Goal: Transaction & Acquisition: Subscribe to service/newsletter

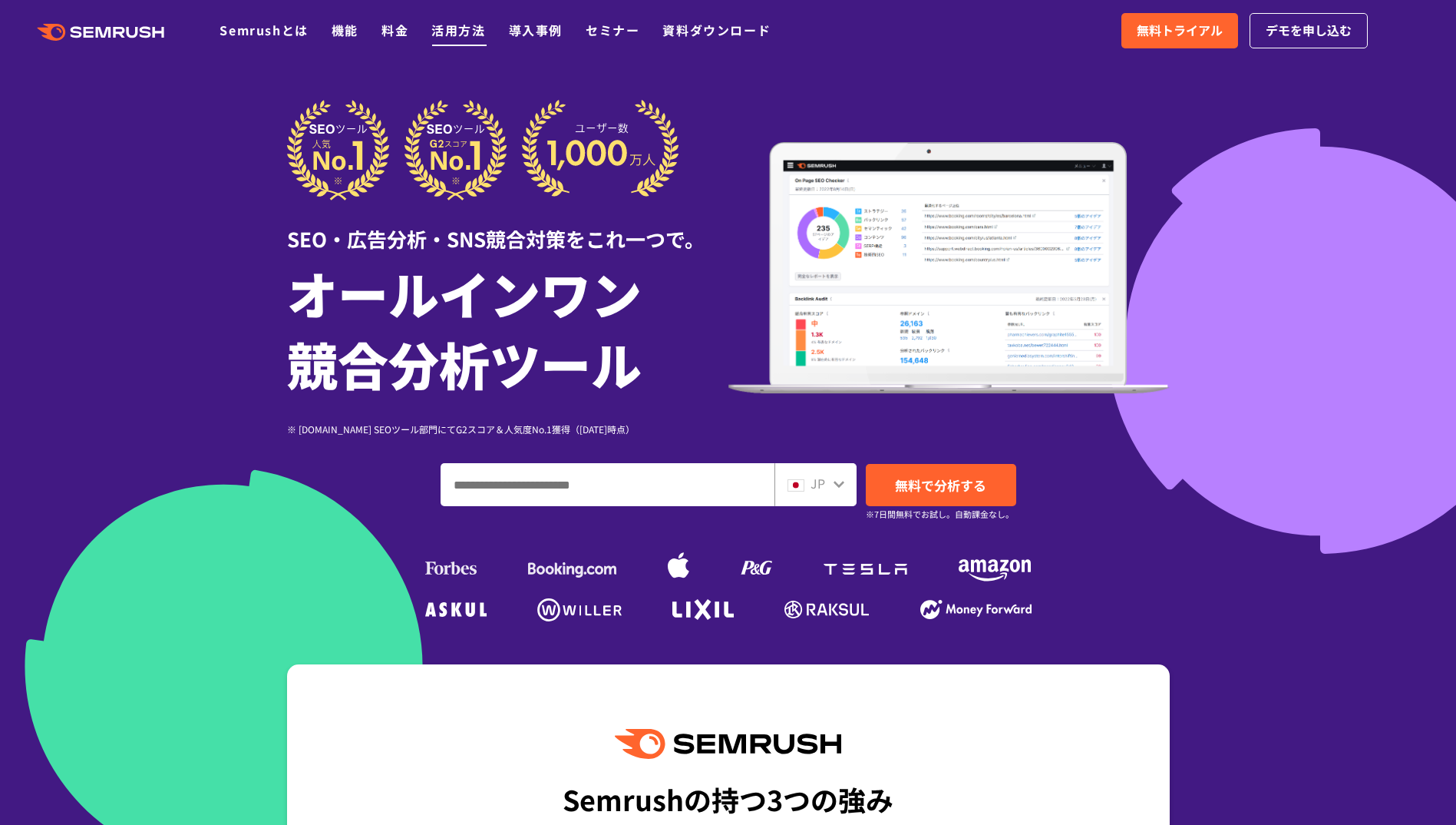
click at [444, 32] on link "活用方法" at bounding box center [459, 29] width 54 height 18
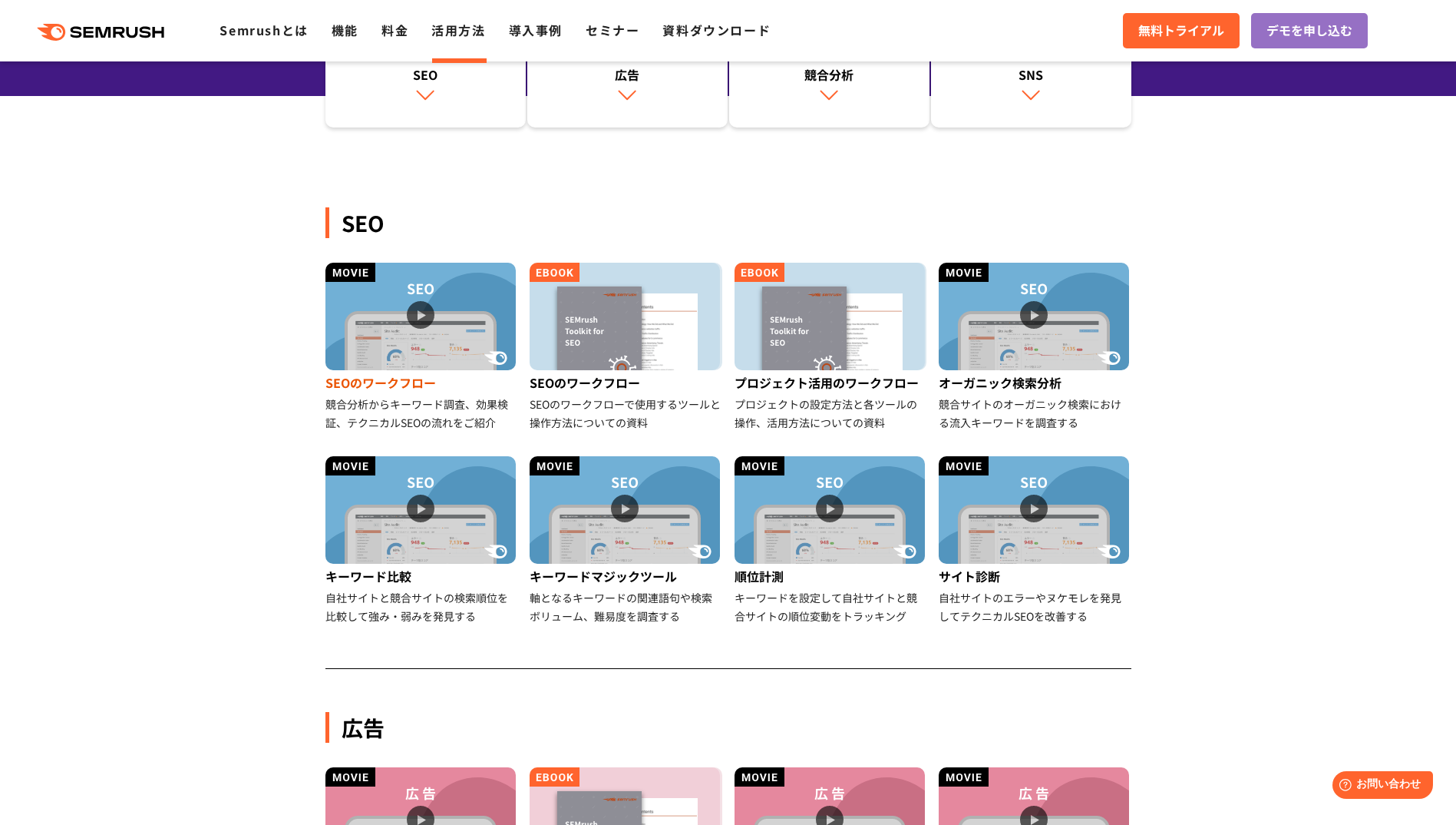
scroll to position [231, 0]
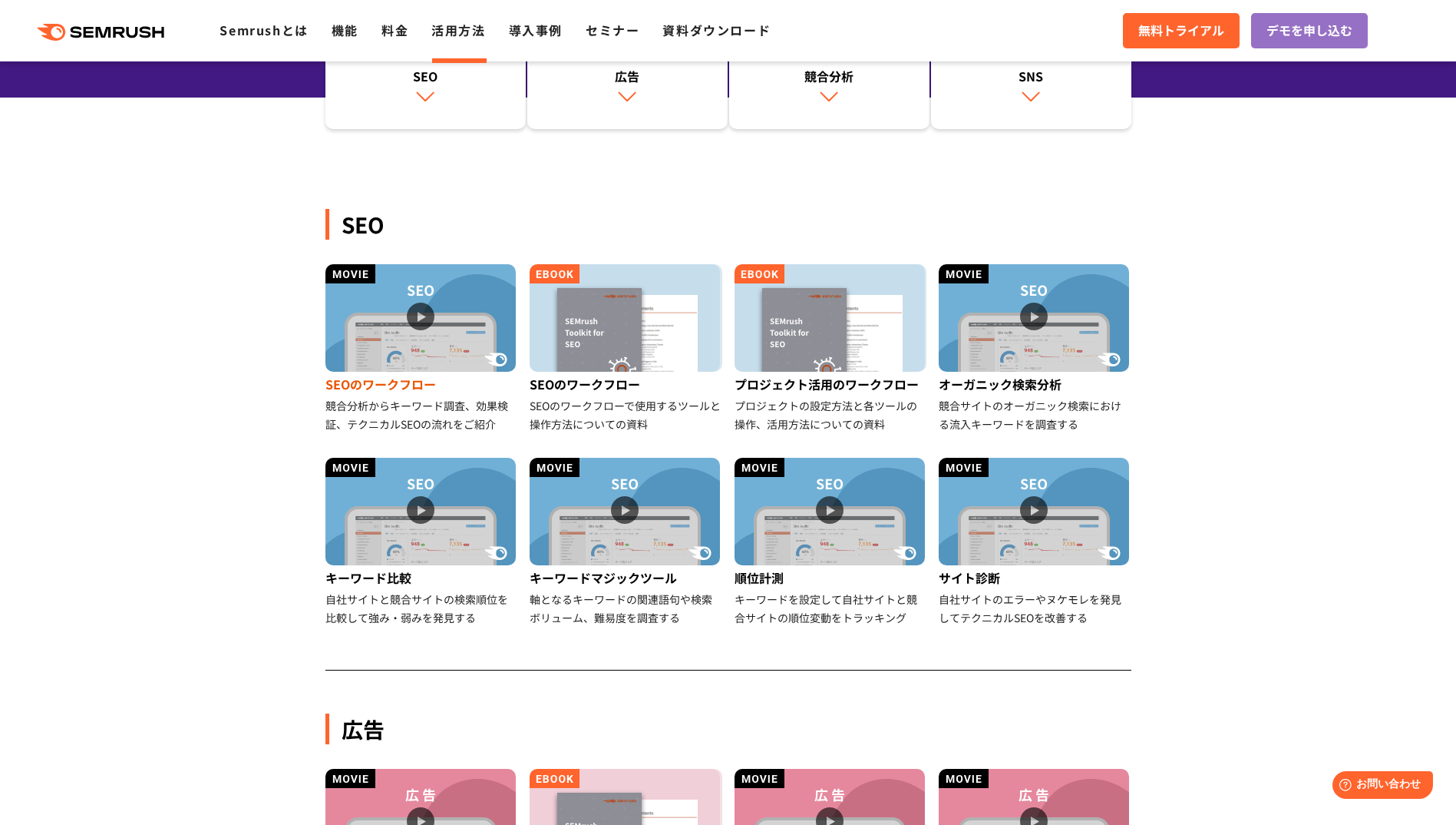
click at [384, 304] on img at bounding box center [420, 318] width 190 height 107
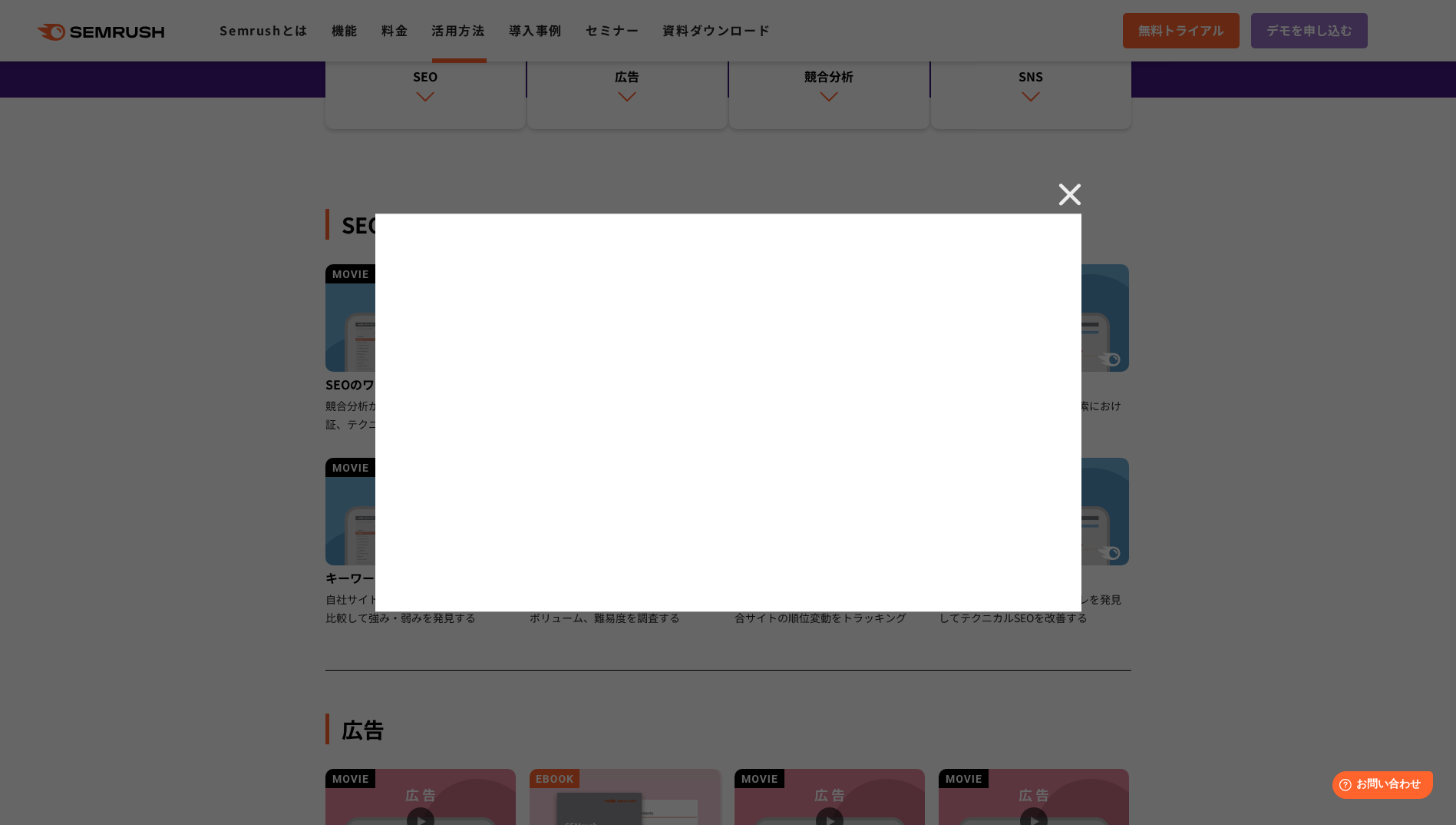
click at [1054, 199] on div at bounding box center [728, 412] width 1456 height 825
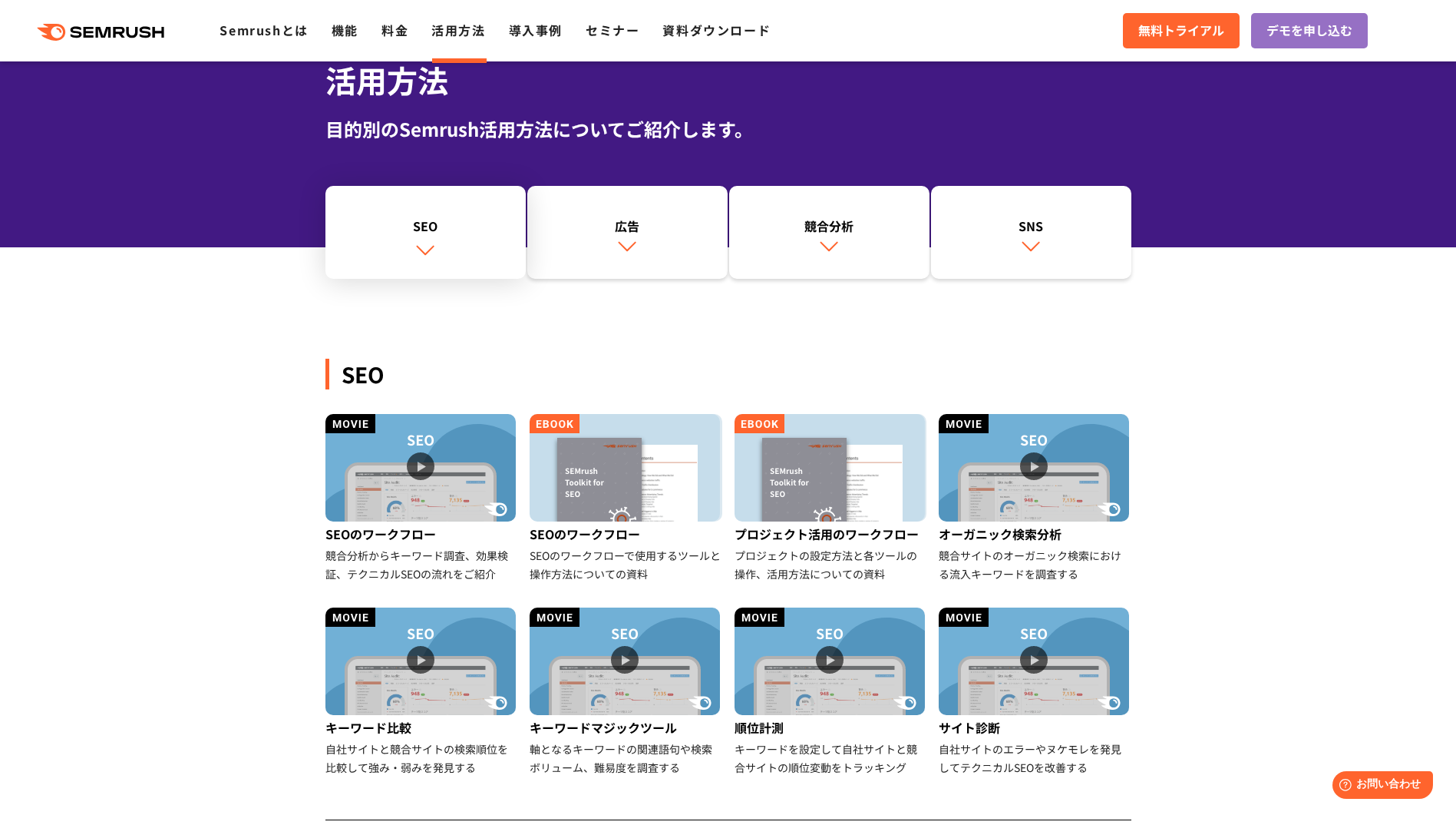
scroll to position [0, 0]
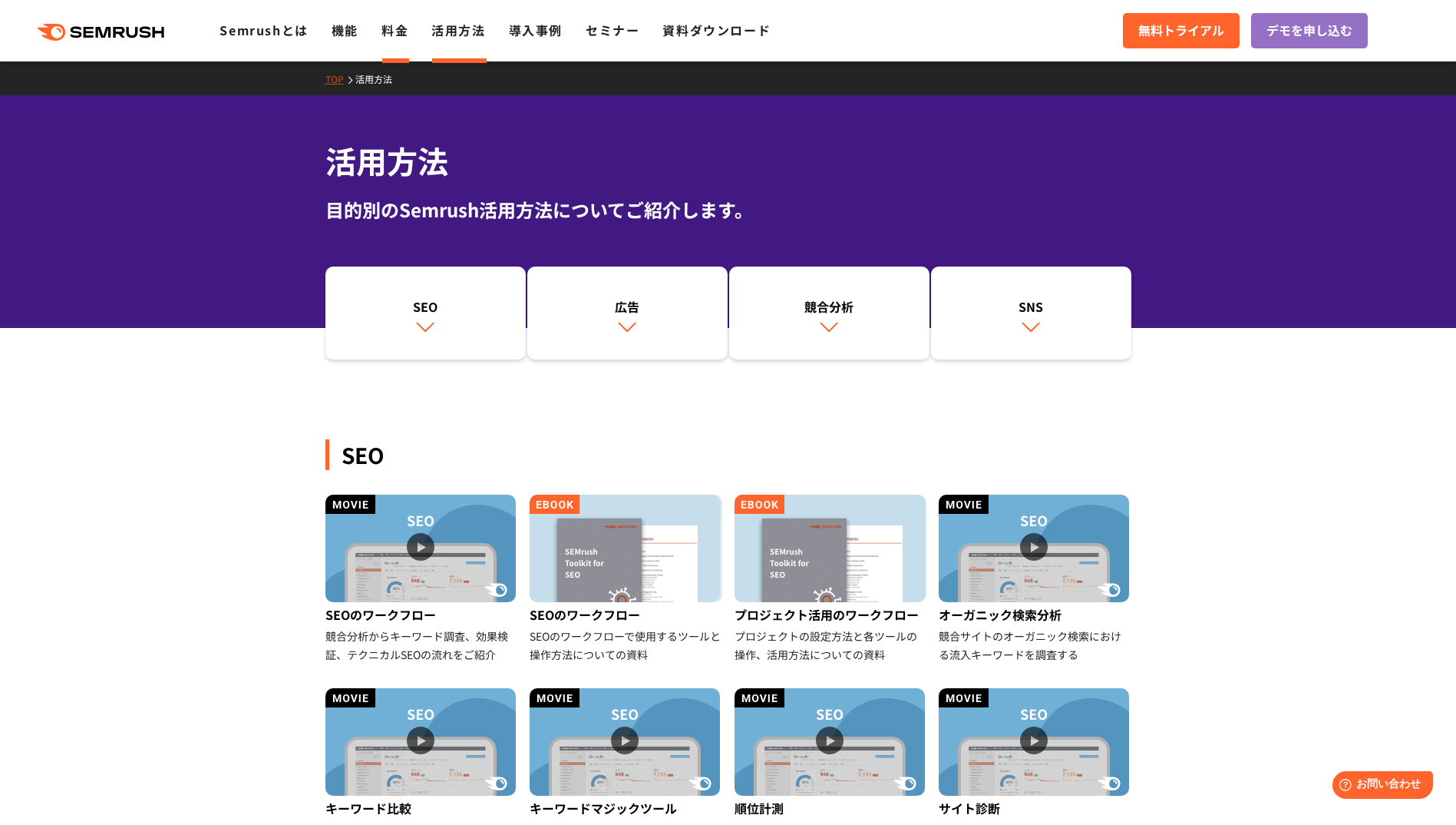
click at [398, 34] on link "料金" at bounding box center [395, 29] width 27 height 18
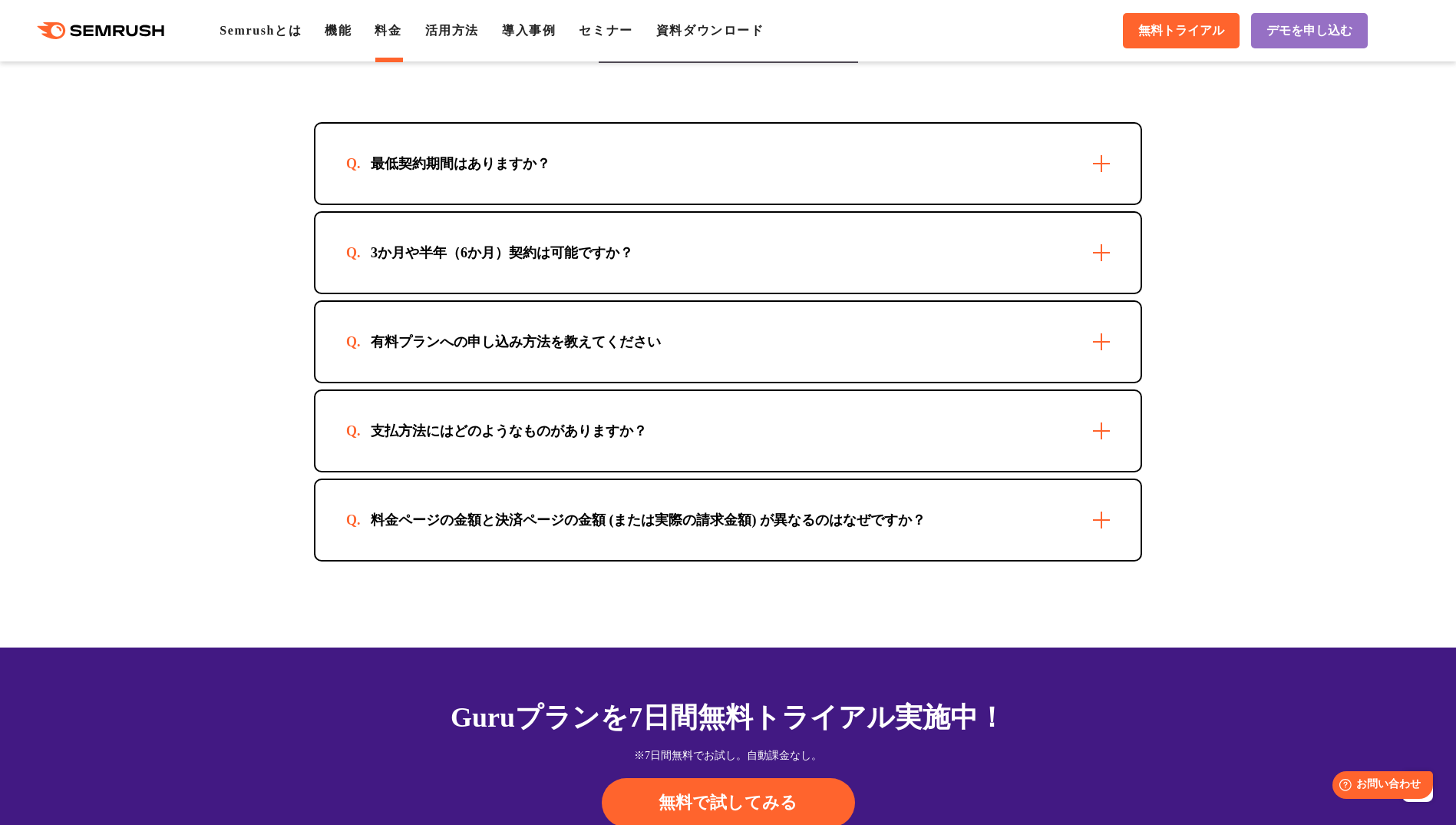
scroll to position [4377, 0]
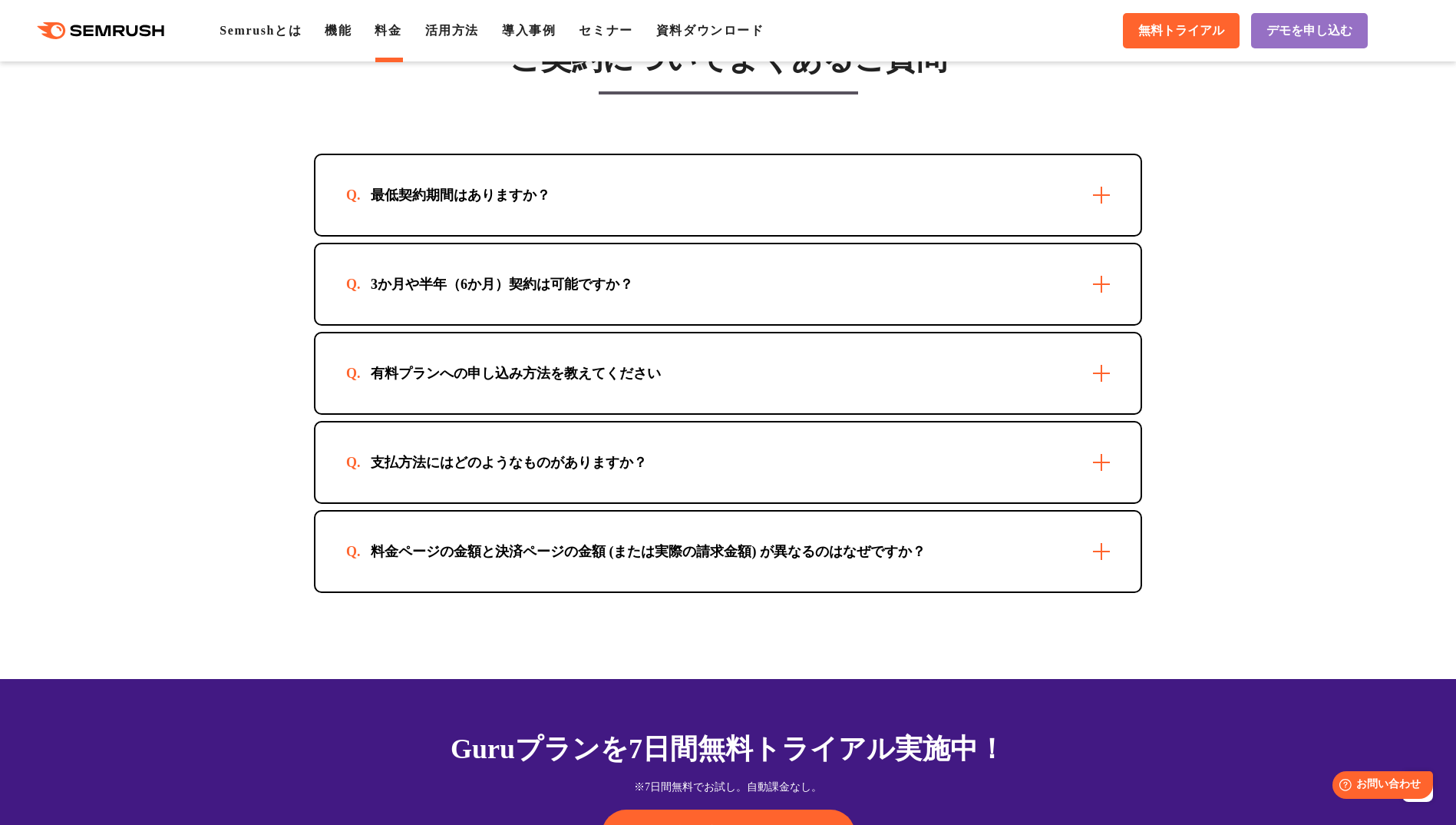
click at [900, 349] on div "有料プランへの申し込み方法を教えてください" at bounding box center [728, 373] width 825 height 80
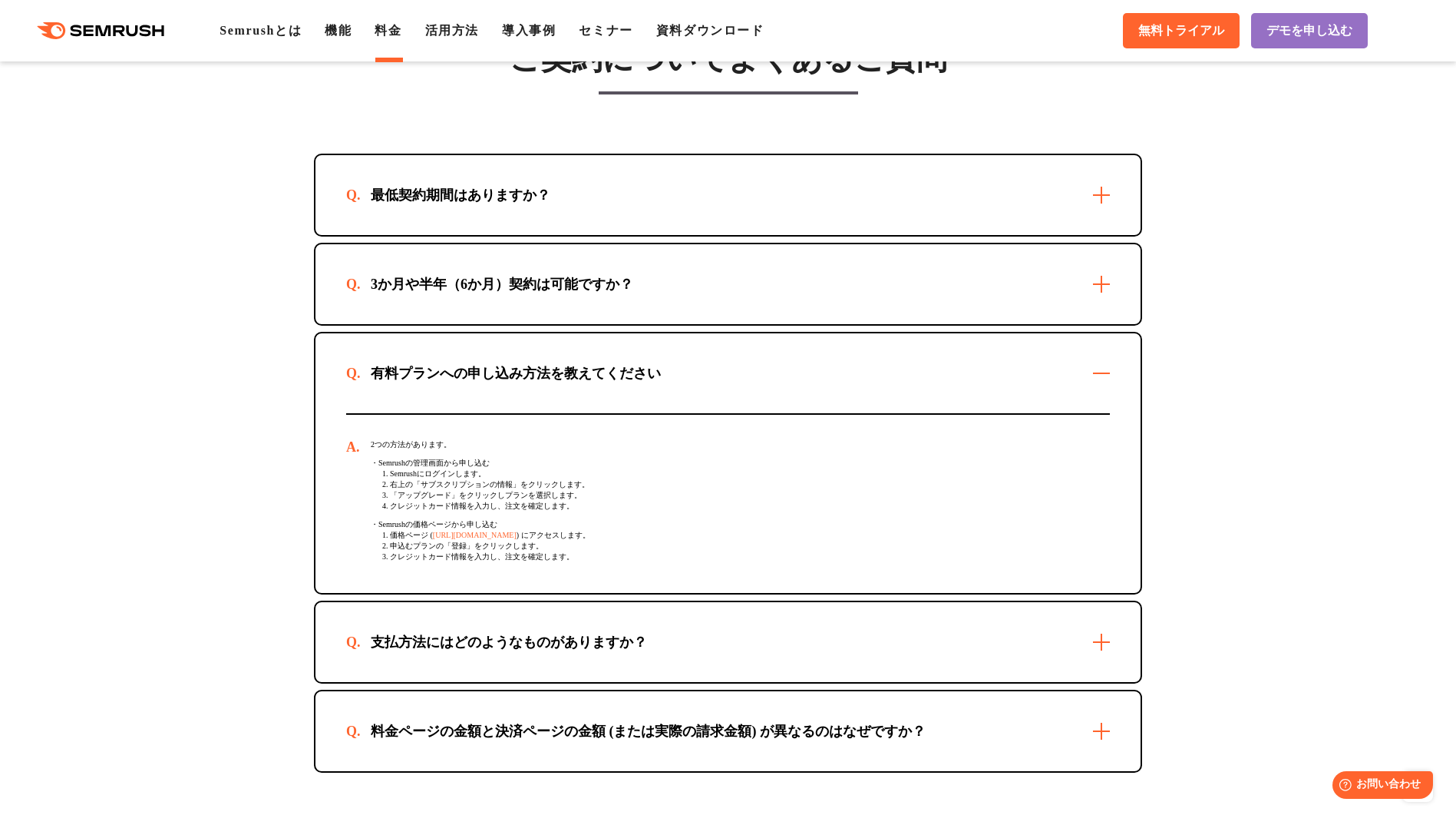
click at [687, 389] on div "有料プランへの申し込み方法を教えてください" at bounding box center [728, 373] width 825 height 80
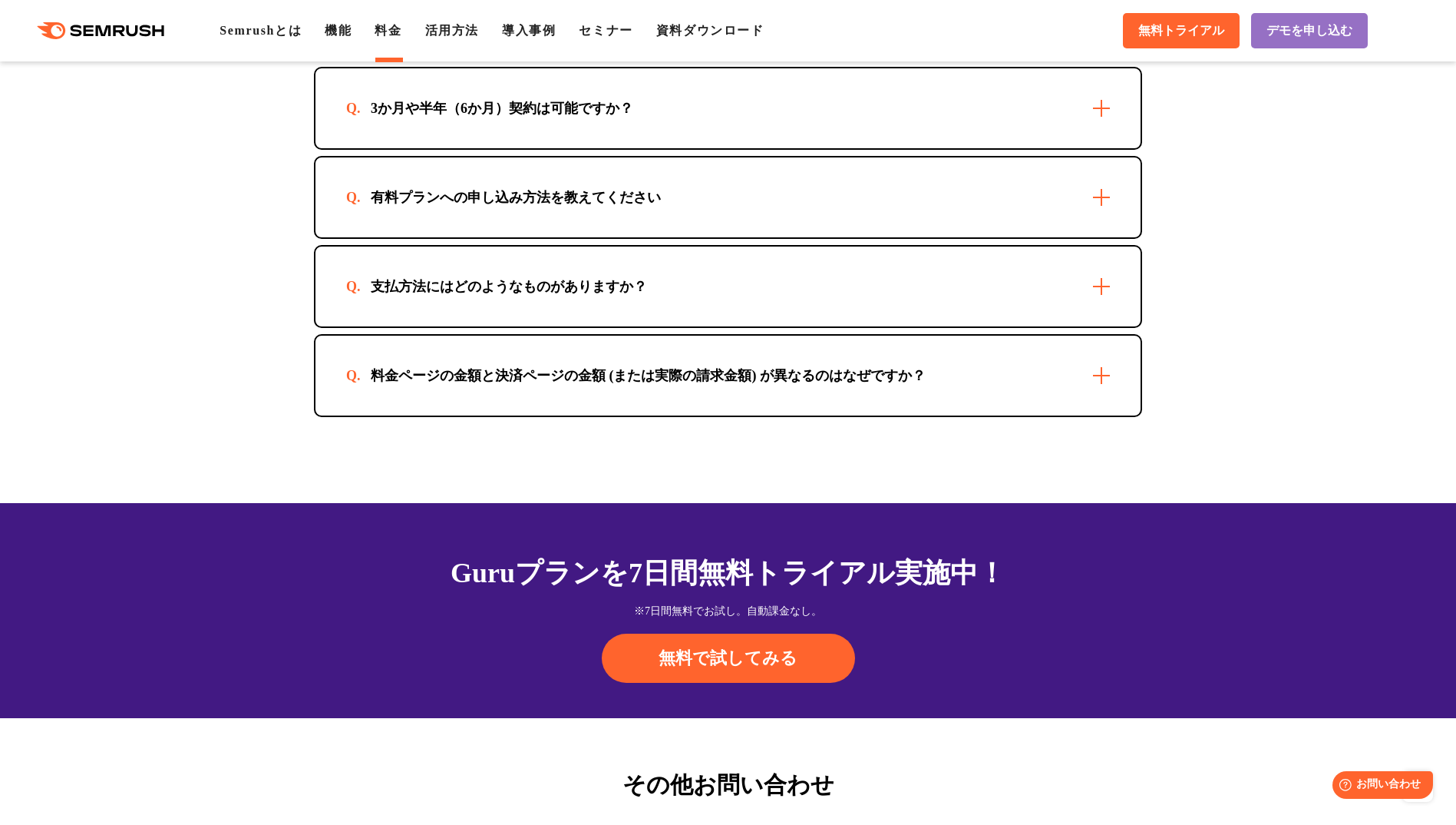
scroll to position [4530, 0]
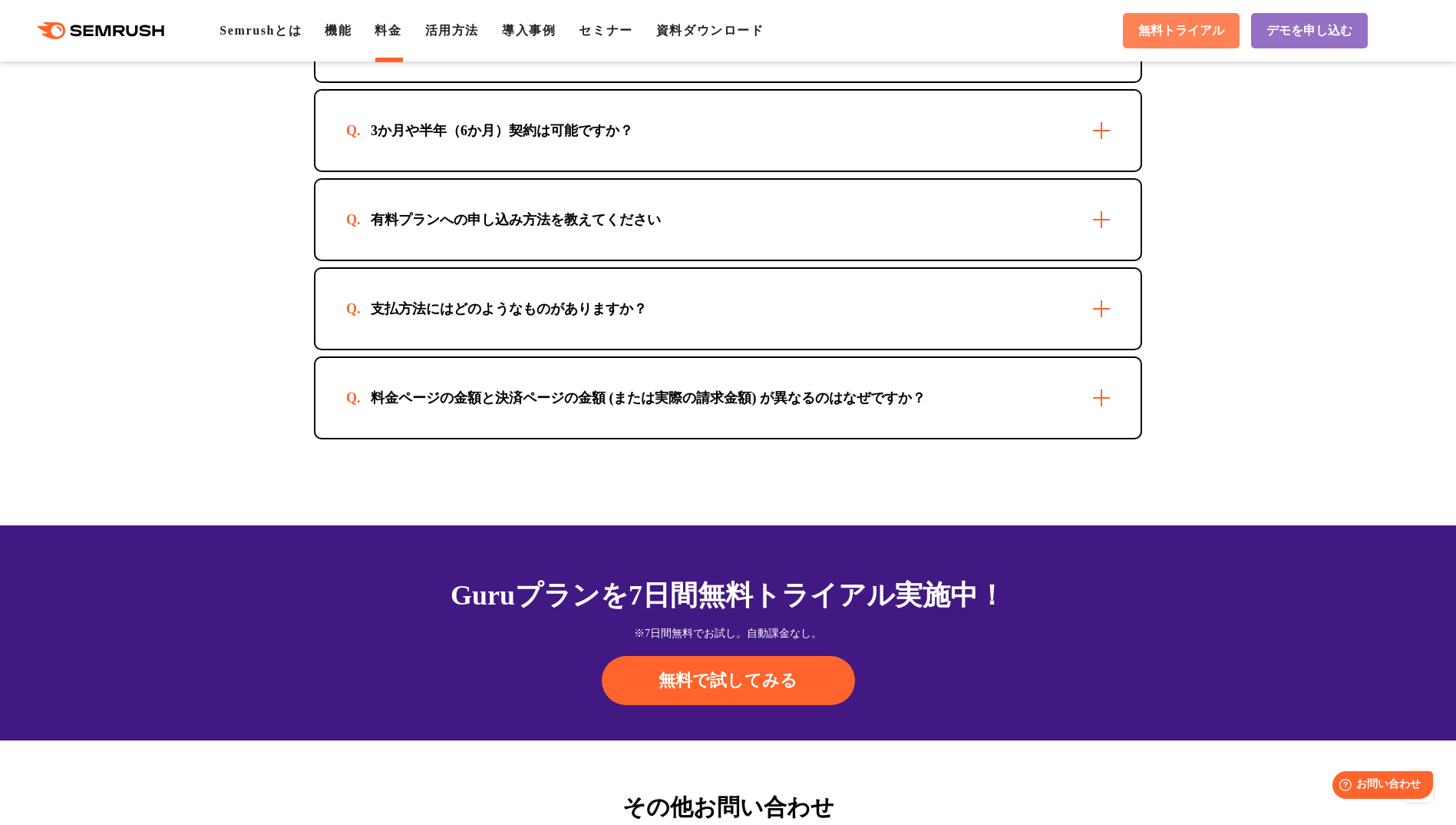
click at [1192, 24] on span "無料トライアル" at bounding box center [1181, 31] width 86 height 16
